Goal: Task Accomplishment & Management: Complete application form

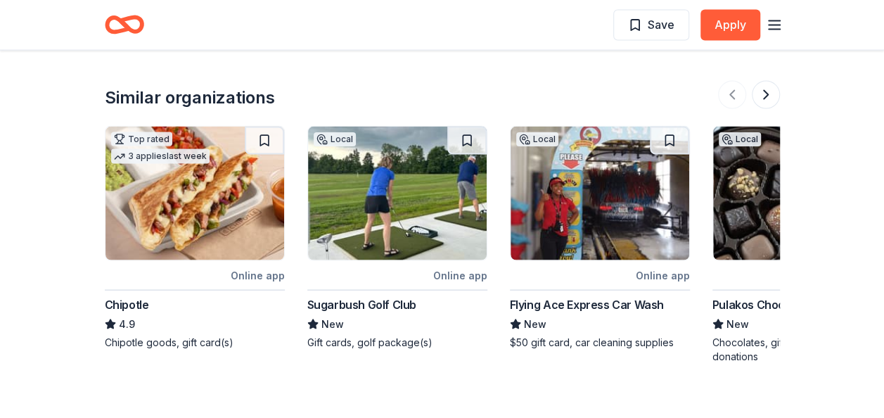
scroll to position [1388, 0]
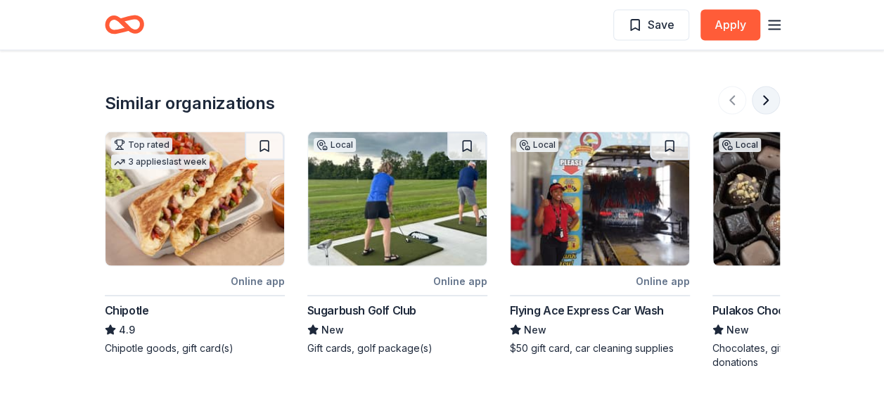
click at [769, 97] on button at bounding box center [766, 101] width 28 height 28
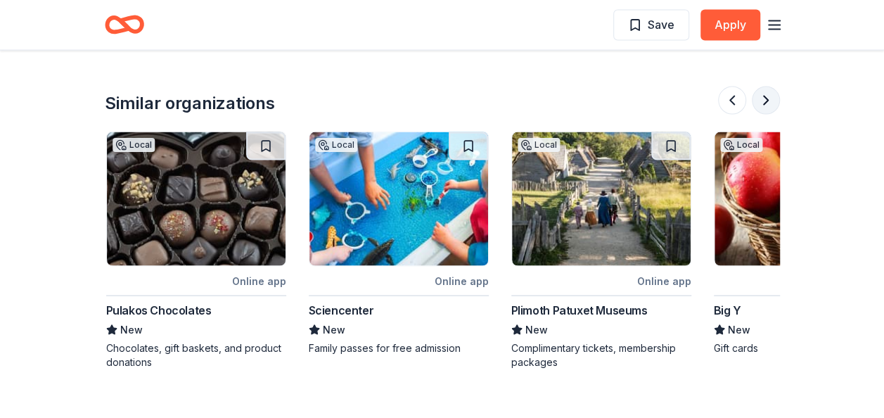
scroll to position [0, 608]
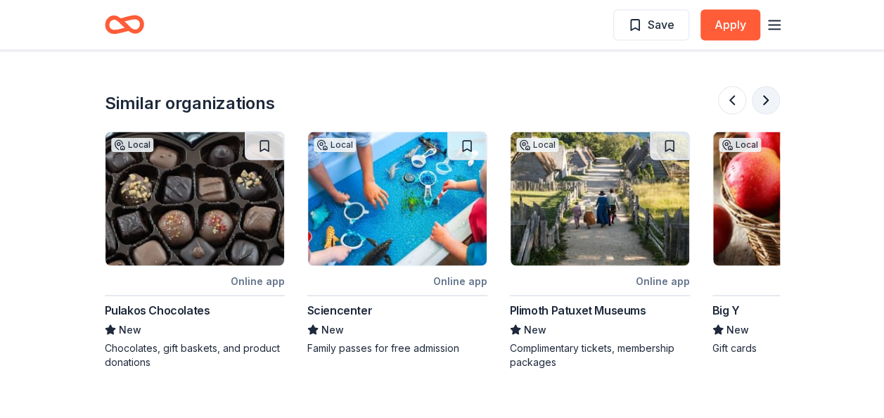
click at [767, 100] on button at bounding box center [766, 101] width 28 height 28
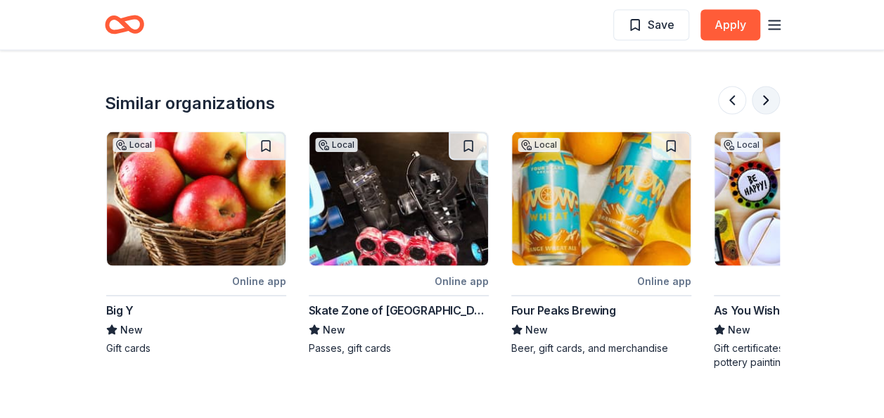
scroll to position [0, 1215]
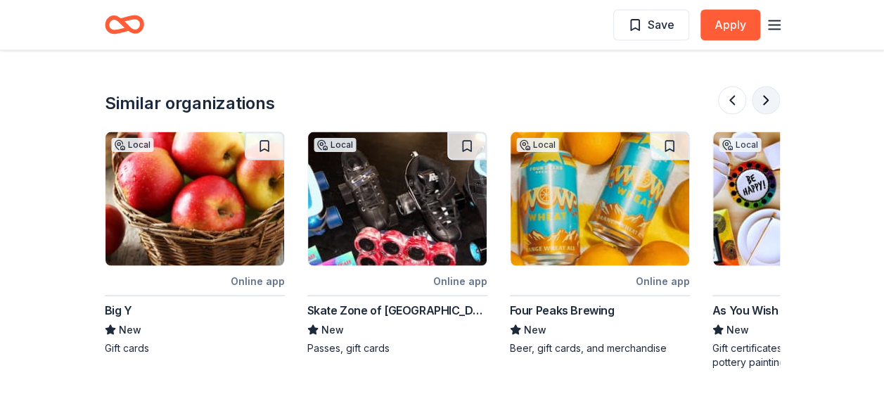
click at [767, 100] on button at bounding box center [766, 101] width 28 height 28
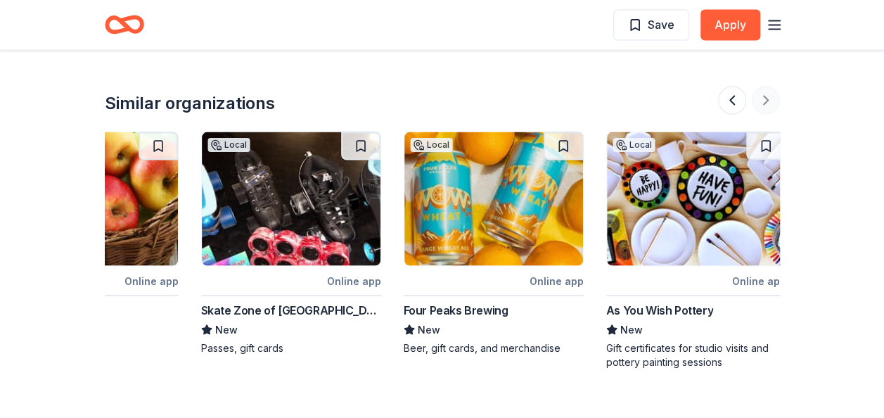
scroll to position [0, 1328]
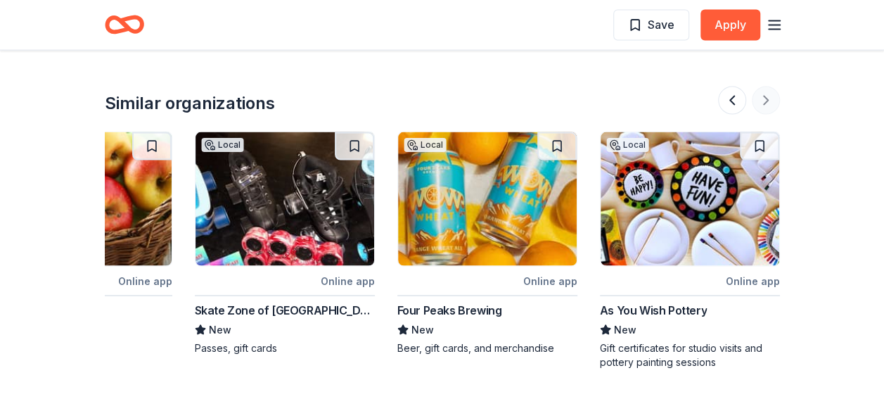
click at [767, 100] on div at bounding box center [749, 101] width 62 height 28
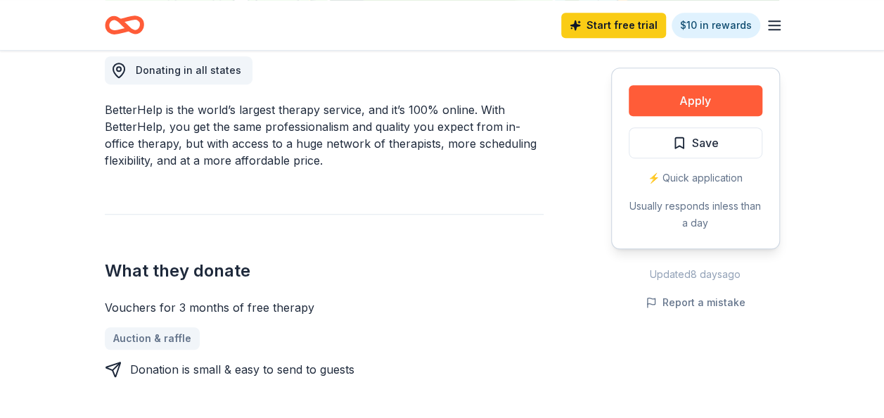
scroll to position [263, 0]
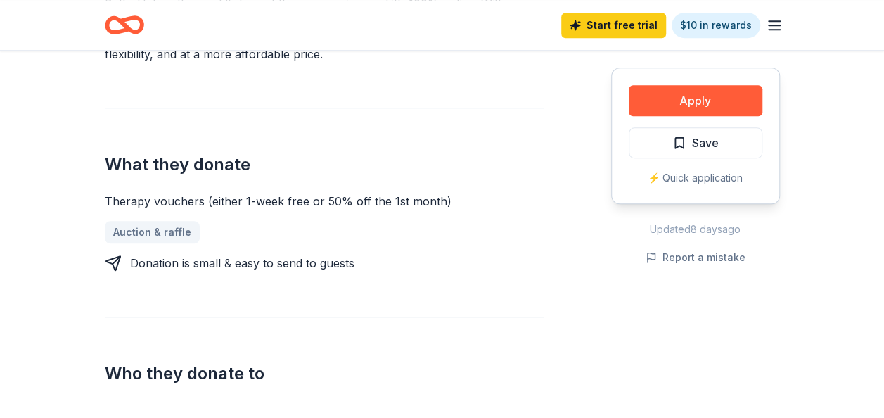
scroll to position [492, 0]
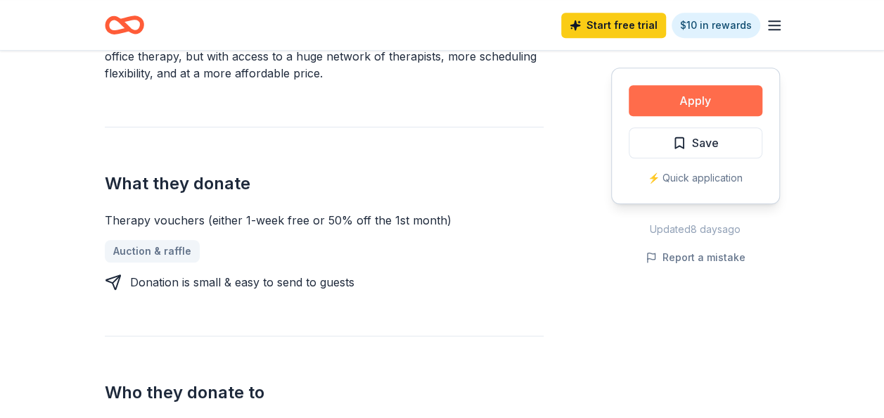
click at [691, 101] on button "Apply" at bounding box center [696, 100] width 134 height 31
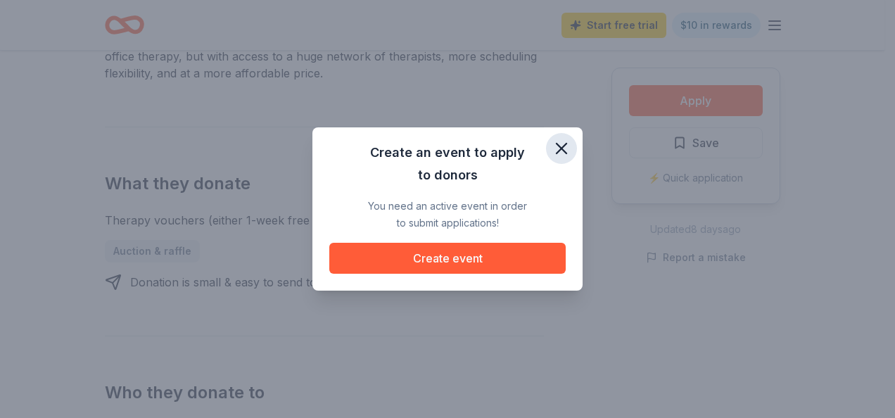
click at [560, 150] on icon "button" at bounding box center [561, 149] width 20 height 20
